Goal: Information Seeking & Learning: Learn about a topic

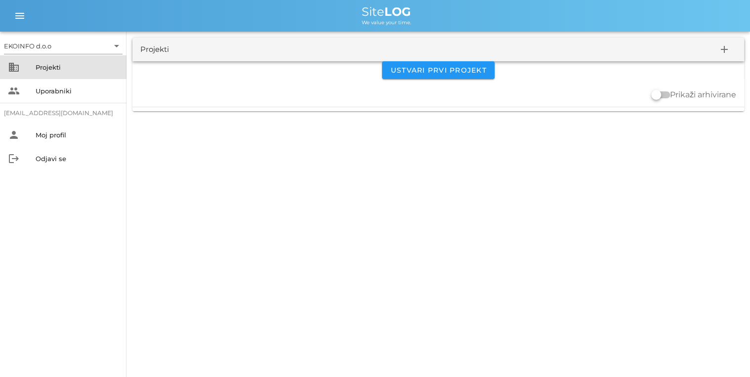
click at [51, 68] on div "Projekti" at bounding box center [77, 67] width 83 height 8
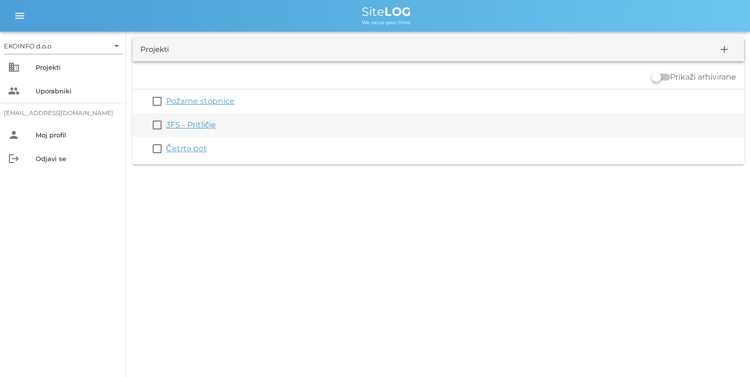
click at [170, 126] on link "3FS - Pritličje" at bounding box center [191, 124] width 50 height 9
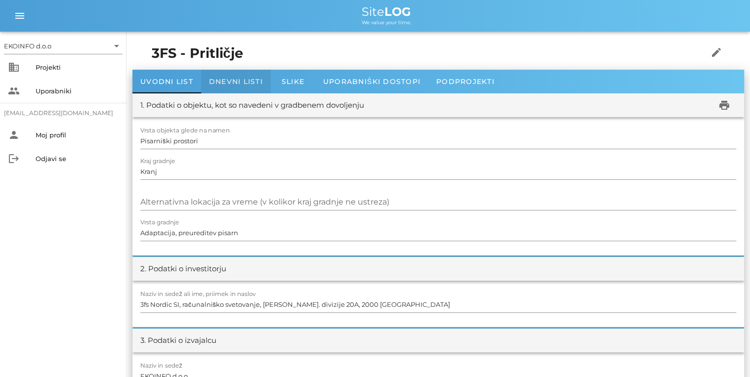
click at [204, 81] on div "Dnevni listi" at bounding box center [236, 82] width 70 height 24
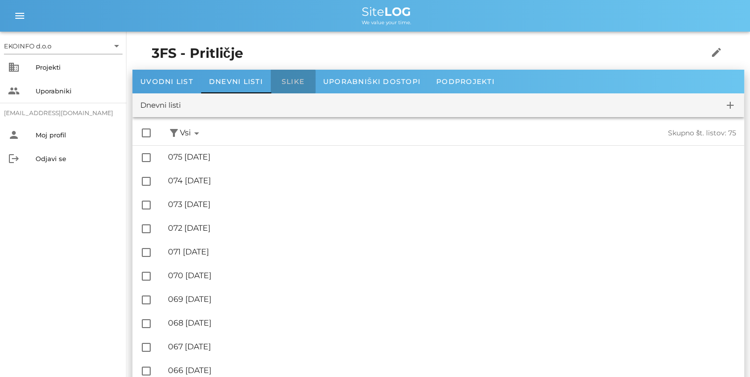
click at [294, 77] on div "Slike" at bounding box center [293, 82] width 44 height 24
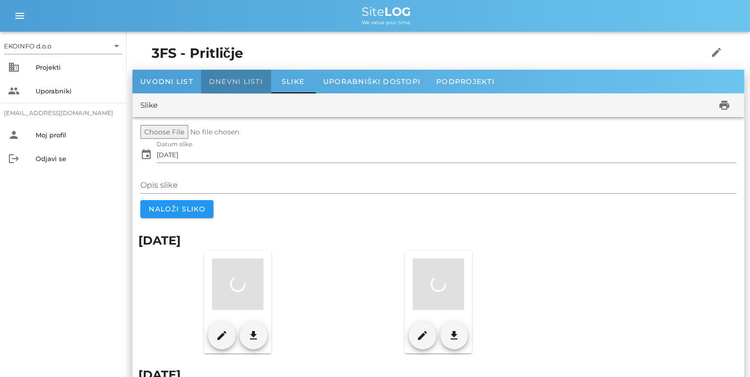
click at [247, 84] on span "Dnevni listi" at bounding box center [236, 81] width 54 height 9
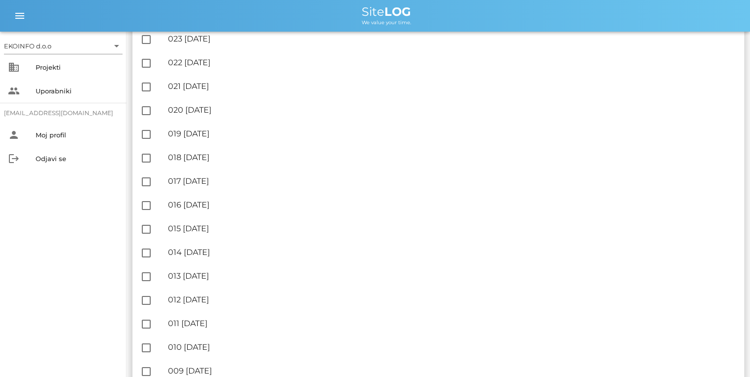
scroll to position [1563, 0]
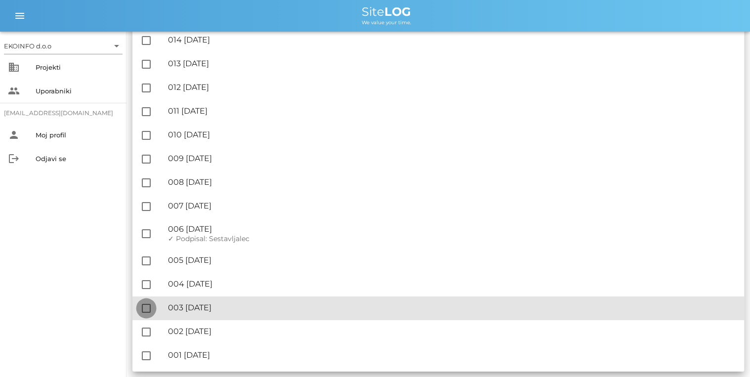
click at [146, 306] on div at bounding box center [146, 308] width 17 height 17
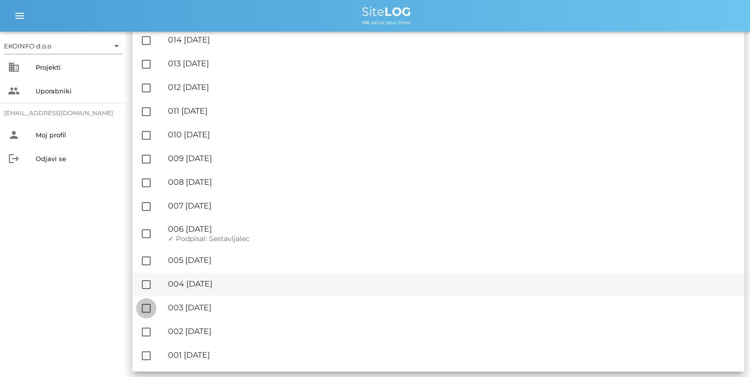
checkbox input "true"
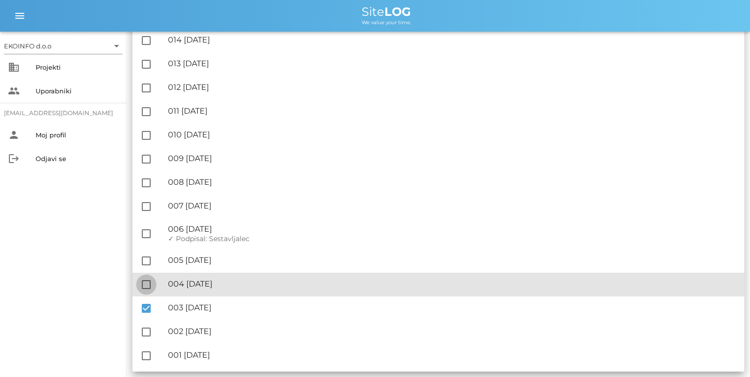
click at [147, 287] on div at bounding box center [146, 284] width 17 height 17
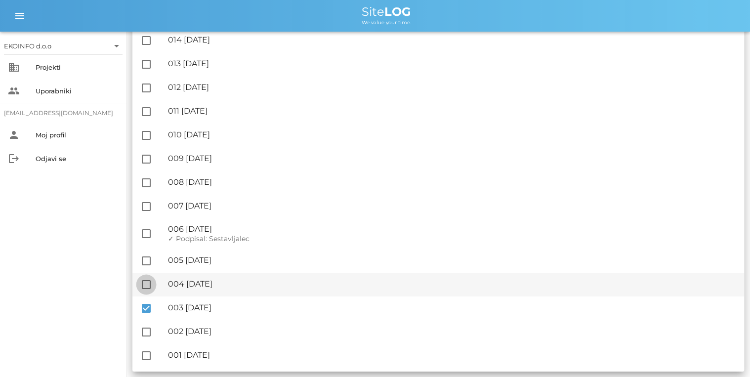
checkbox input "true"
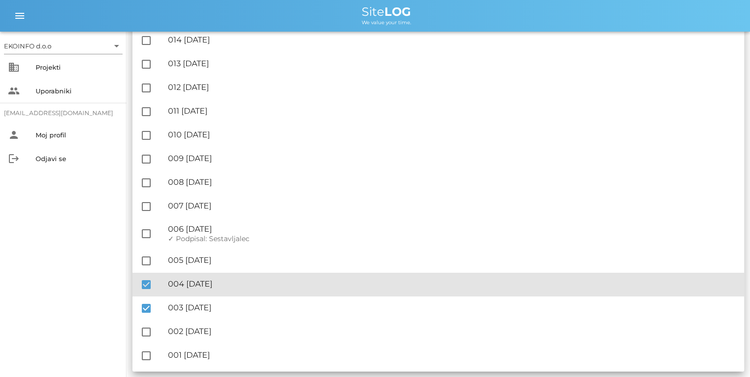
click at [213, 289] on div "🔏 004 [DATE] ✓ Podpisal: Nadzornik ✓ Podpisal: Sestavljalec ✓ Podpisal: Odgovor…" at bounding box center [452, 284] width 568 height 22
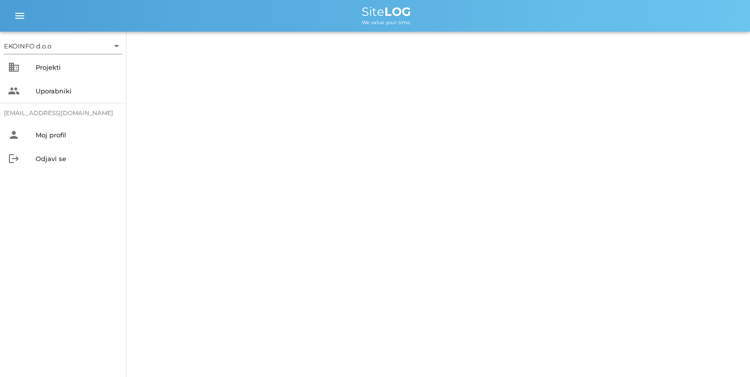
click at [213, 289] on div "EKOINFO d.o.o arrow_drop_down business Projekti people Uporabniki [EMAIL_ADDRES…" at bounding box center [375, 188] width 750 height 377
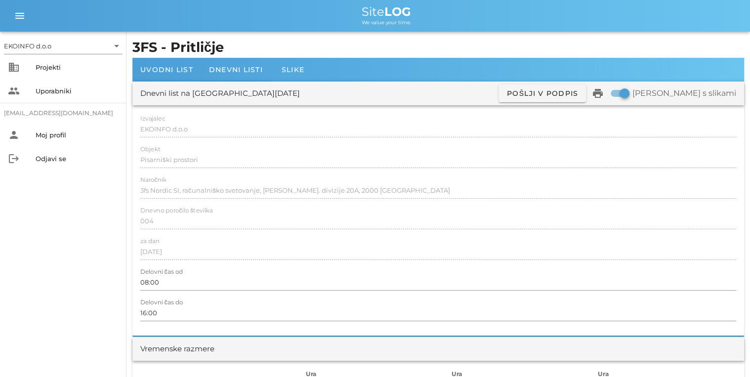
click at [214, 294] on div at bounding box center [437, 293] width 595 height 7
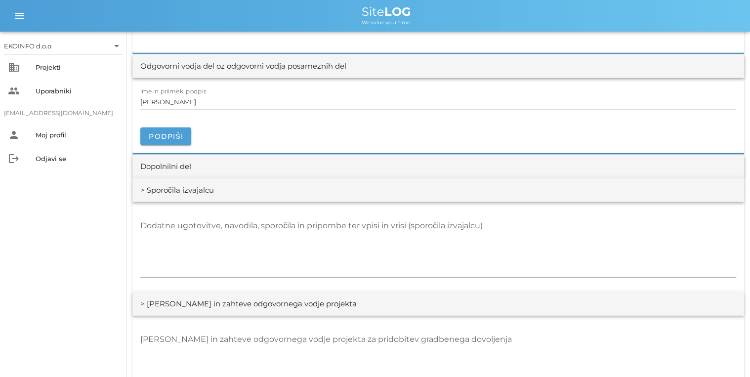
scroll to position [1264, 0]
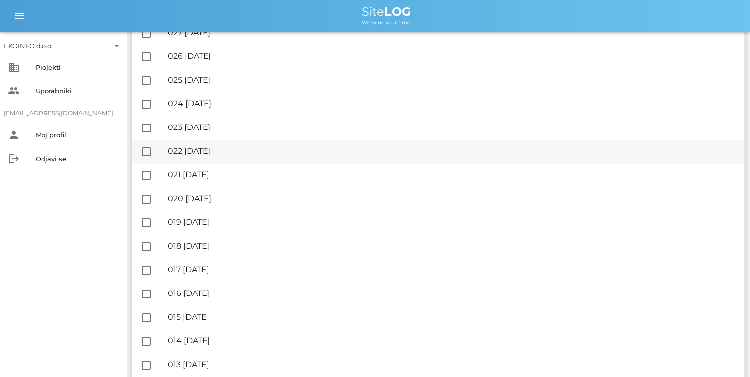
scroll to position [1264, 0]
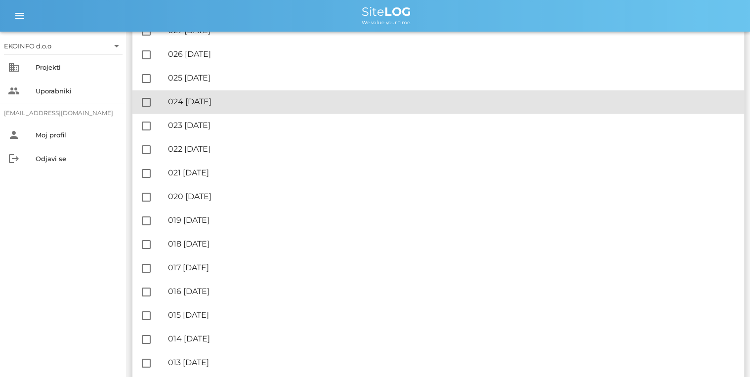
click at [201, 105] on div "🔏 024 [DATE]" at bounding box center [452, 101] width 568 height 9
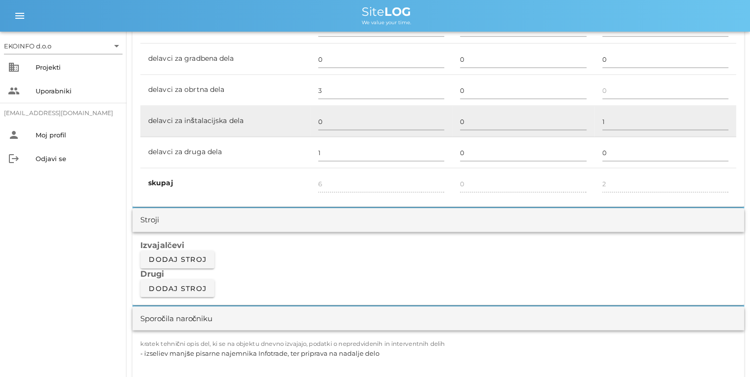
scroll to position [632, 0]
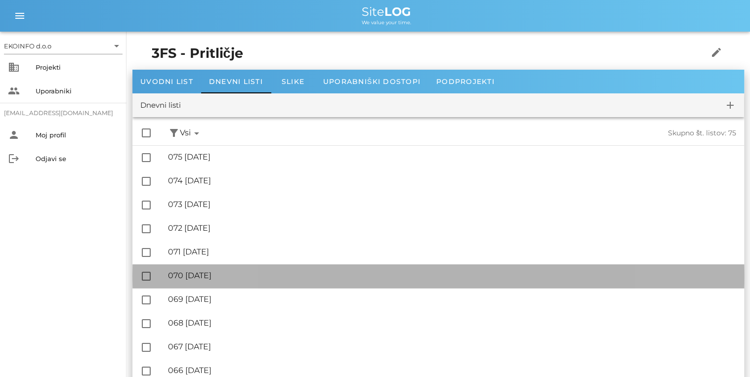
click at [272, 283] on div "🔏 070 [DATE] ✓ Podpisal: Nadzornik ✓ Podpisal: Sestavljalec ✓ Podpisal: Odgovor…" at bounding box center [452, 276] width 568 height 22
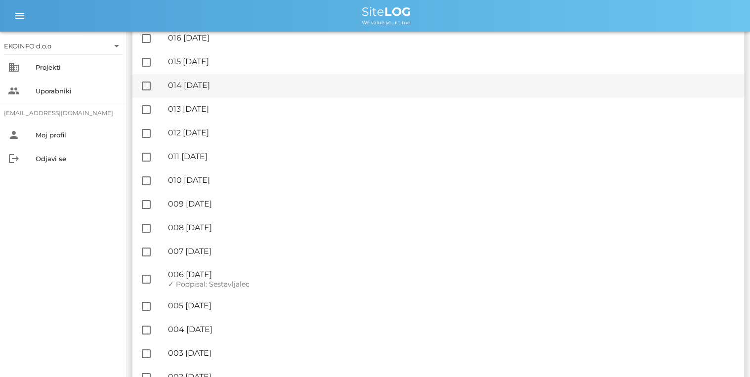
scroll to position [1563, 0]
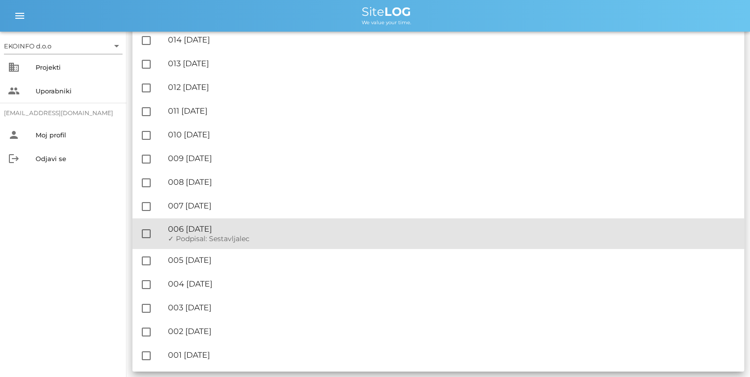
click at [237, 230] on div "🔏 006 [DATE]" at bounding box center [452, 228] width 568 height 9
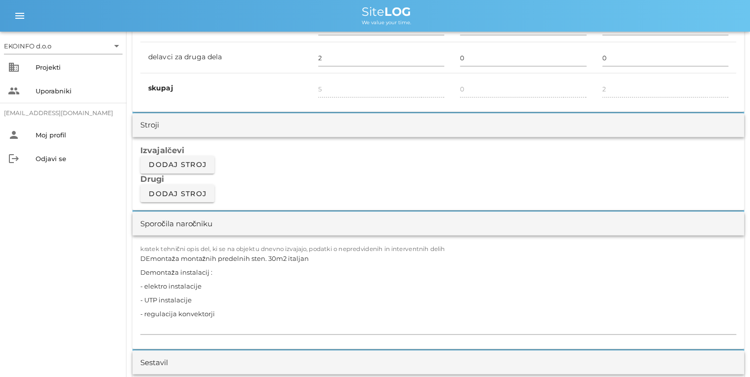
scroll to position [790, 0]
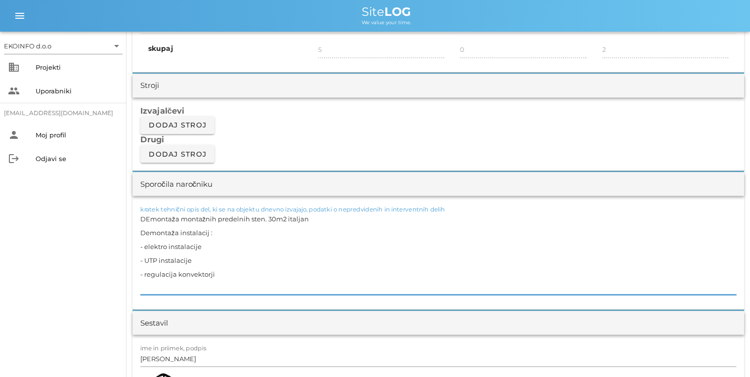
click at [241, 269] on textarea "DEmontaža montažnih predelnih sten. 30m2 italjan Demontaža instalacij : - elekt…" at bounding box center [437, 252] width 595 height 83
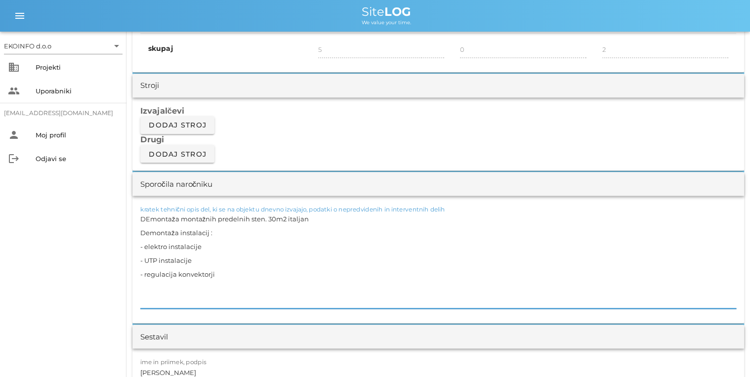
click at [152, 292] on textarea "DEmontaža montažnih predelnih sten. 30m2 italjan Demontaža instalacij : - elekt…" at bounding box center [437, 259] width 595 height 97
paste textarea "Dogovori in izvedba selitve Codemonkey, stroške izvedbe krije najemodajalec"
type textarea "DEmontaža montažnih predelnih sten. 30m2 italjan Demontaža instalacij : - elekt…"
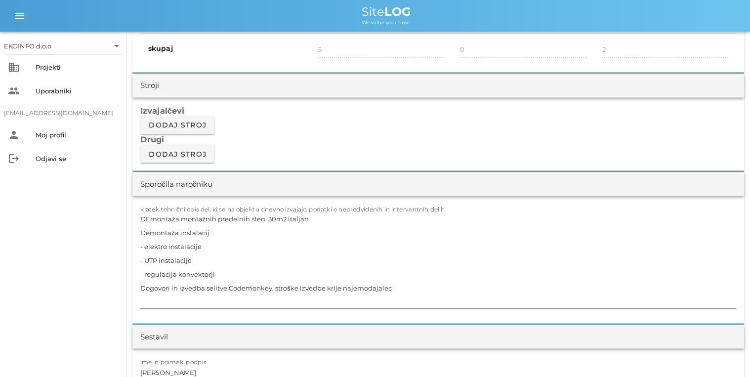
click at [395, 284] on textarea "DEmontaža montažnih predelnih sten. 30m2 italjan Demontaža instalacij : - elekt…" at bounding box center [437, 259] width 595 height 97
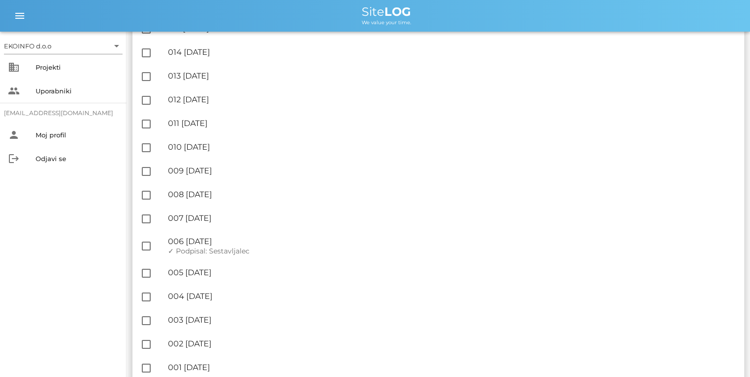
scroll to position [1563, 0]
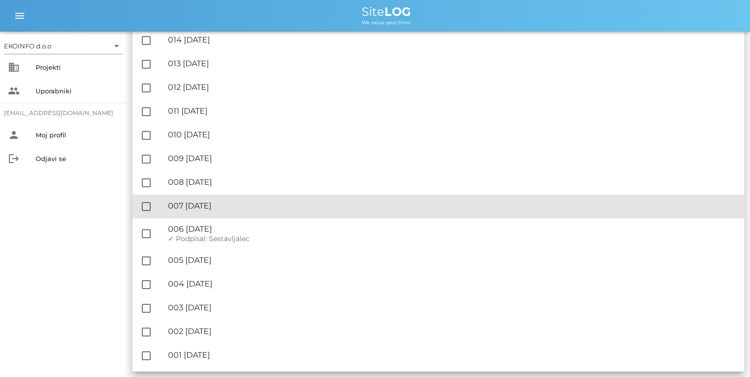
click at [249, 203] on div "🔏 007 [DATE]" at bounding box center [452, 205] width 568 height 9
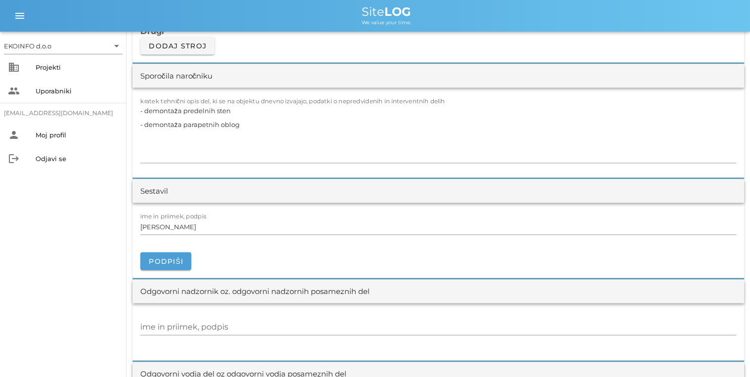
scroll to position [869, 0]
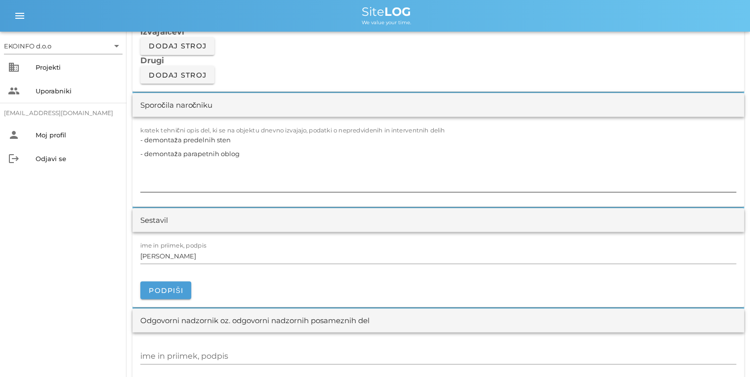
click at [247, 158] on textarea "- demontaža predelnih sten - demontaža parapetnih oblog" at bounding box center [437, 161] width 595 height 59
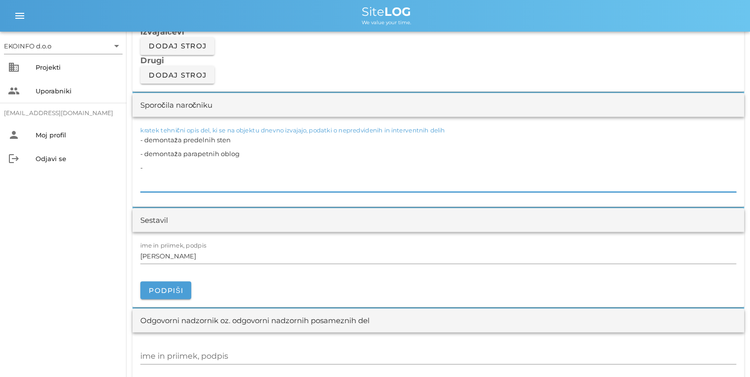
paste textarea "Dogovori in izvedba selitve KUEM, stroške izvedbe krije najemodajalec"
click at [149, 162] on textarea "- demontaža predelnih sten - demontaža parapetnih oblog - Dogovori in izvedba s…" at bounding box center [437, 161] width 595 height 59
type textarea "- demontaža predelnih sten - demontaža parapetnih oblog - dogovori in izvedba s…"
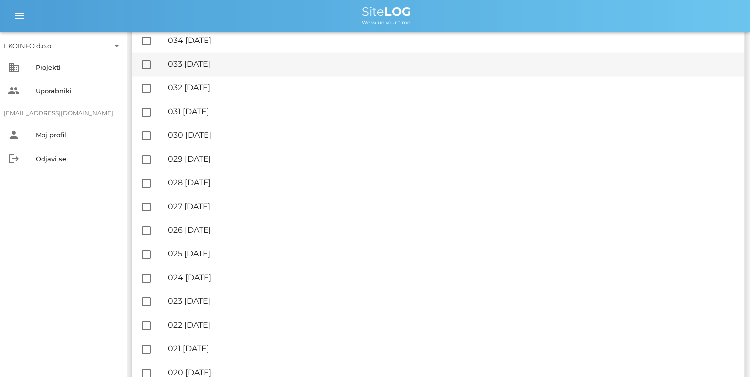
scroll to position [1106, 0]
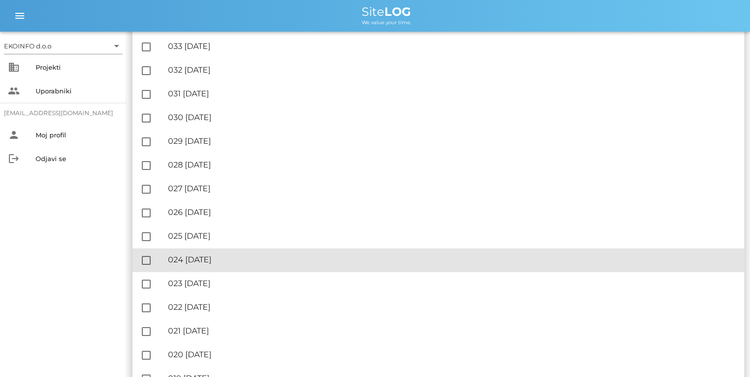
click at [225, 261] on div "🔏 024 [DATE]" at bounding box center [452, 259] width 568 height 9
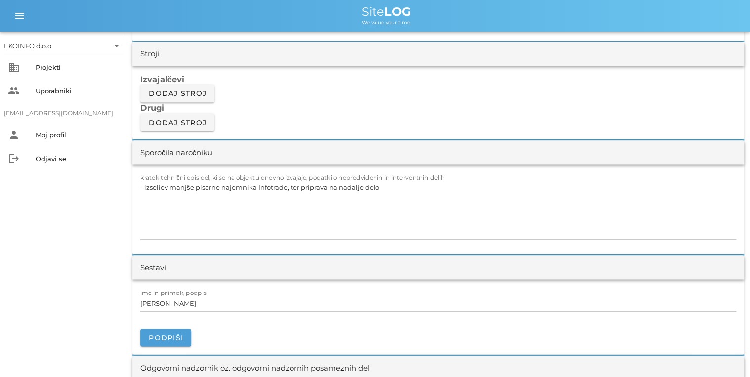
scroll to position [830, 0]
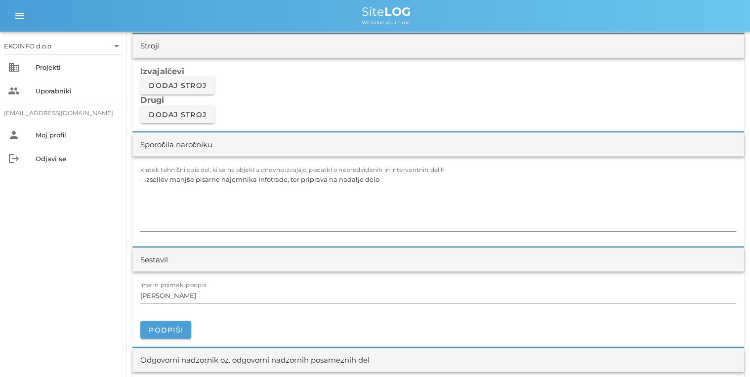
click at [143, 213] on textarea "- izseliev manjše pisarne najemnika Infotrade, ter priprava na nadalje delo" at bounding box center [437, 201] width 595 height 59
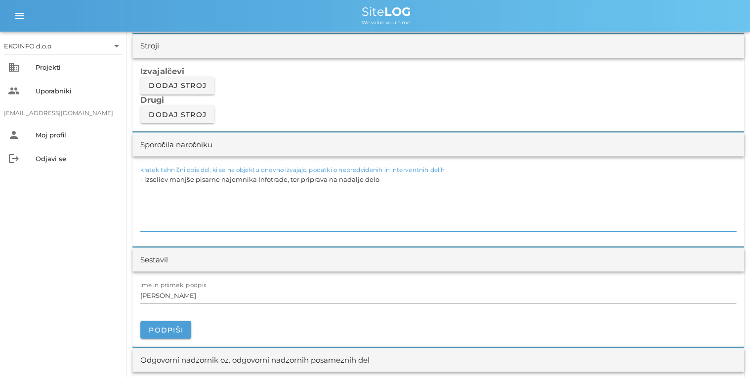
click at [407, 192] on textarea "- izseliev manjše pisarne najemnika Infotrade, ter priprava na nadalje delo" at bounding box center [437, 201] width 595 height 59
paste textarea "Odklop vseh el. instalacij: regulacije, komunikacije, UTP, hišnih instalacij, z…"
click at [148, 204] on textarea "- izseliev manjše pisarne najemnika Infotrade, ter priprava na nadalje delo - O…" at bounding box center [437, 201] width 595 height 59
click at [468, 198] on textarea "- izseliev manjše pisarne najemnika Infotrade, ter priprava na nadalje delo - o…" at bounding box center [437, 201] width 595 height 59
type textarea "- izseliev manjše pisarne najemnika Infotrade, ter priprava na nadalje delo - o…"
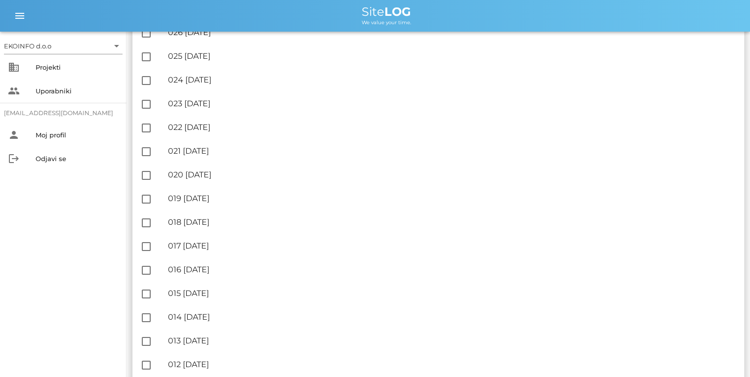
scroll to position [1304, 0]
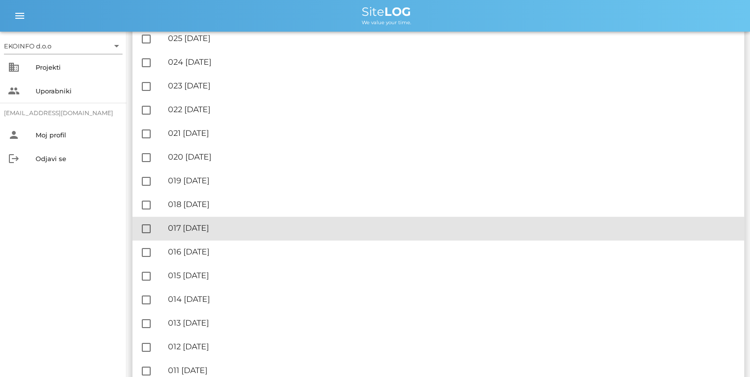
click at [251, 228] on div "🔏 017 [DATE]" at bounding box center [452, 227] width 568 height 9
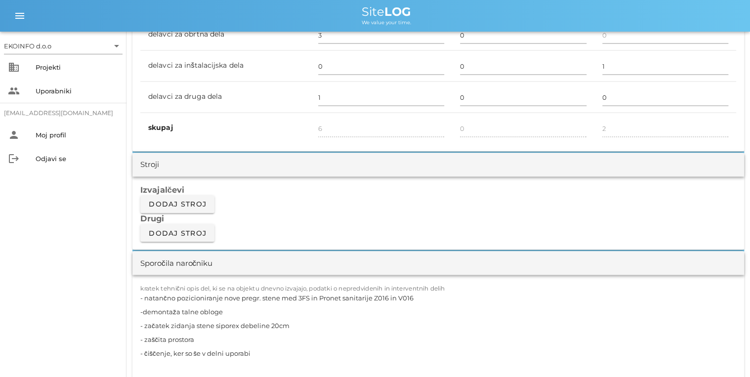
scroll to position [830, 0]
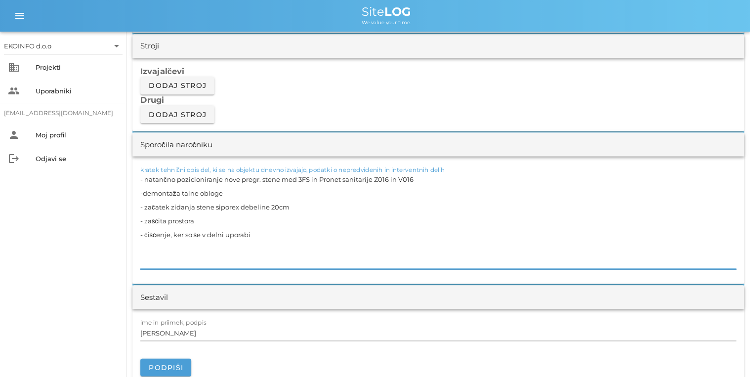
click at [281, 234] on textarea "- natančno pozicioniranje nove pregr. stene med 3FS in Pronet sanitarije Z016 i…" at bounding box center [437, 220] width 595 height 97
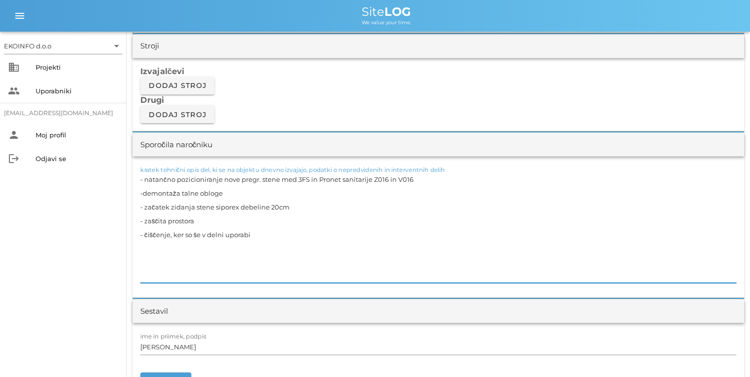
paste textarea "Demontaža ozvočenja, uporaba odra, skrbno z označevanjem zaradi kasnejše ponovn…"
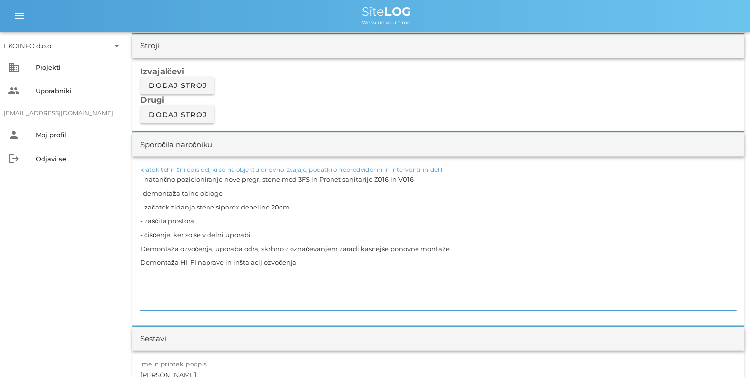
click at [142, 249] on textarea "- natančno pozicioniranje nove pregr. stene med 3FS in Pronet sanitarije Z016 i…" at bounding box center [437, 241] width 595 height 138
click at [460, 247] on textarea "- natančno pozicioniranje nove pregr. stene med 3FS in Pronet sanitarije Z016 i…" at bounding box center [437, 241] width 595 height 138
type textarea "- natančno pozicioniranje nove pregr. stene med 3FS in Pronet sanitarije Z016 i…"
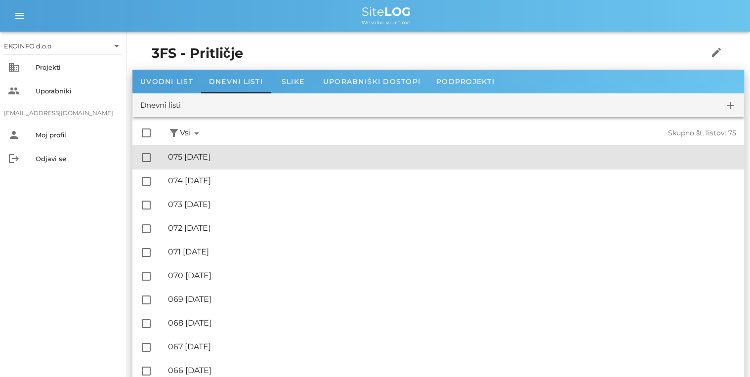
click at [388, 158] on div "🔏 075 [DATE]" at bounding box center [452, 156] width 568 height 9
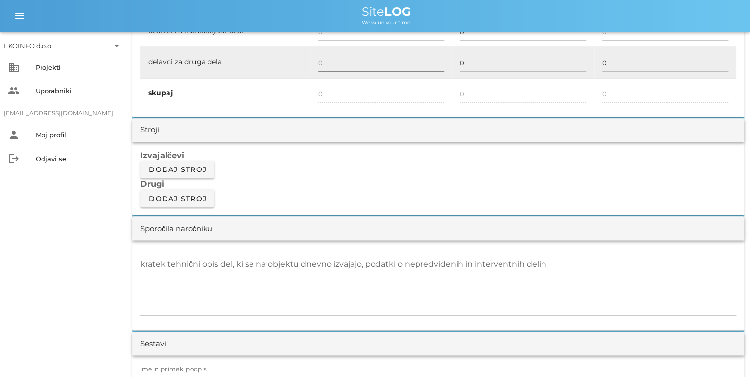
scroll to position [790, 0]
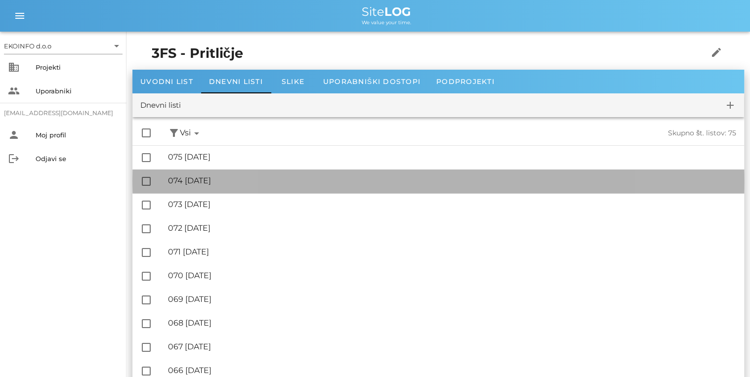
click at [205, 190] on div "🔏 074 [DATE] ✓ Podpisal: Nadzornik ✓ Podpisal: Sestavljalec ✓ Podpisal: Odgovor…" at bounding box center [452, 181] width 568 height 22
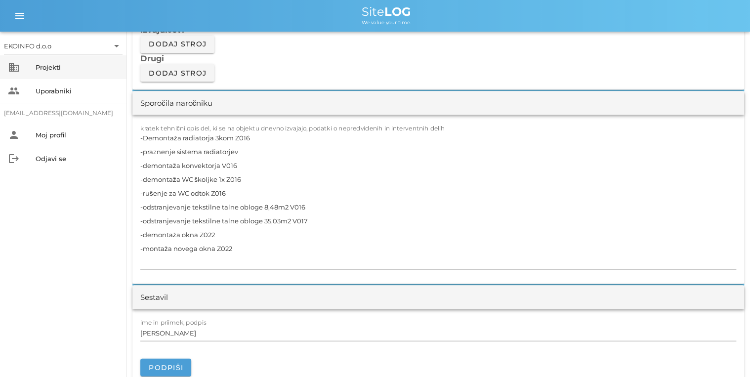
scroll to position [869, 0]
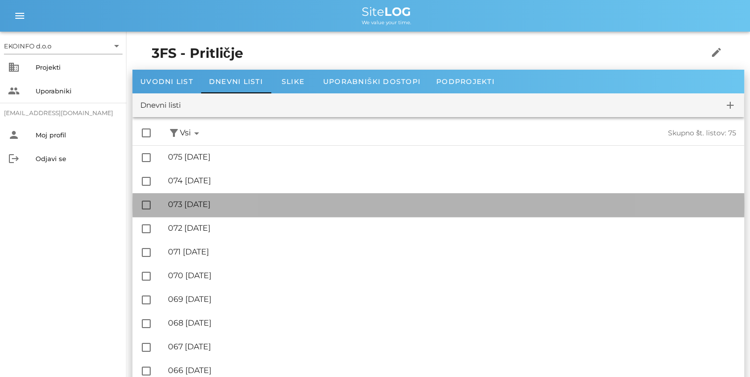
click at [223, 203] on div "🔏 073 [DATE]" at bounding box center [452, 203] width 568 height 9
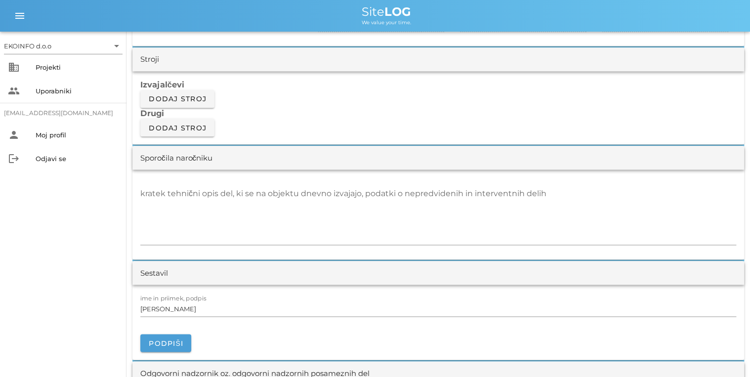
scroll to position [830, 0]
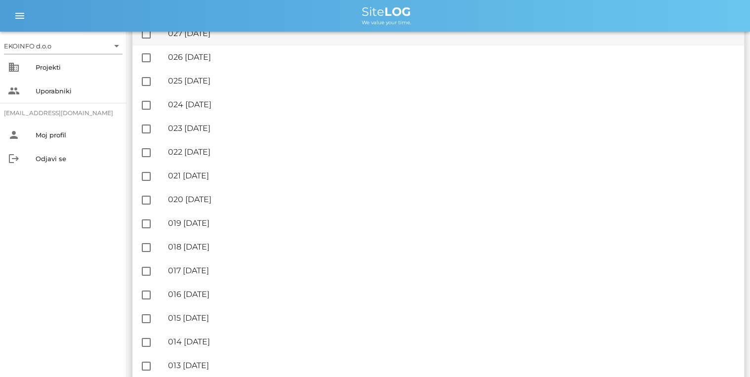
scroll to position [1247, 0]
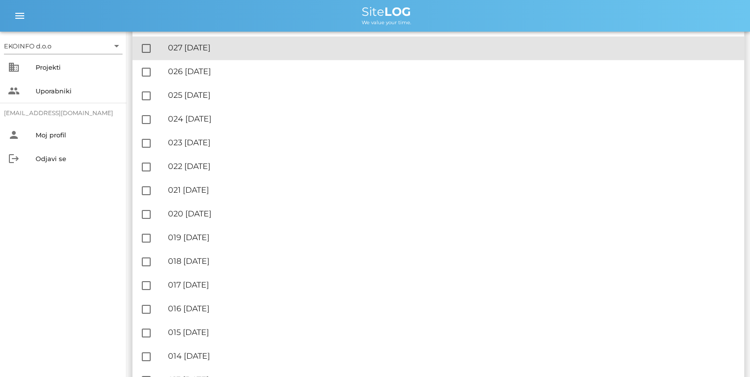
click at [241, 53] on div "🔏 027 [DATE] ✓ Podpisal: Nadzornik ✓ Podpisal: Sestavljalec ✓ Podpisal: Odgovor…" at bounding box center [452, 48] width 568 height 22
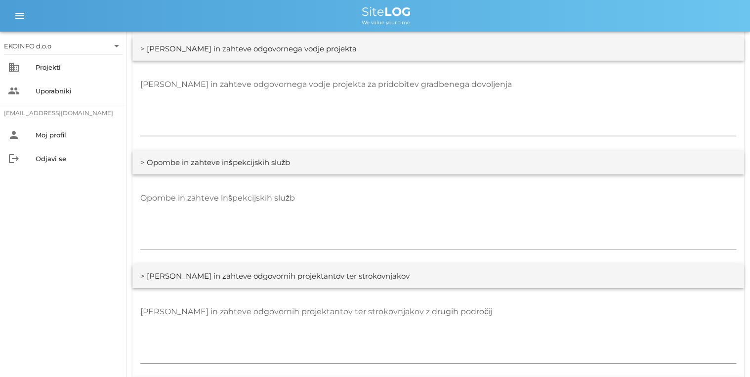
scroll to position [1462, 0]
